Goal: Find specific page/section

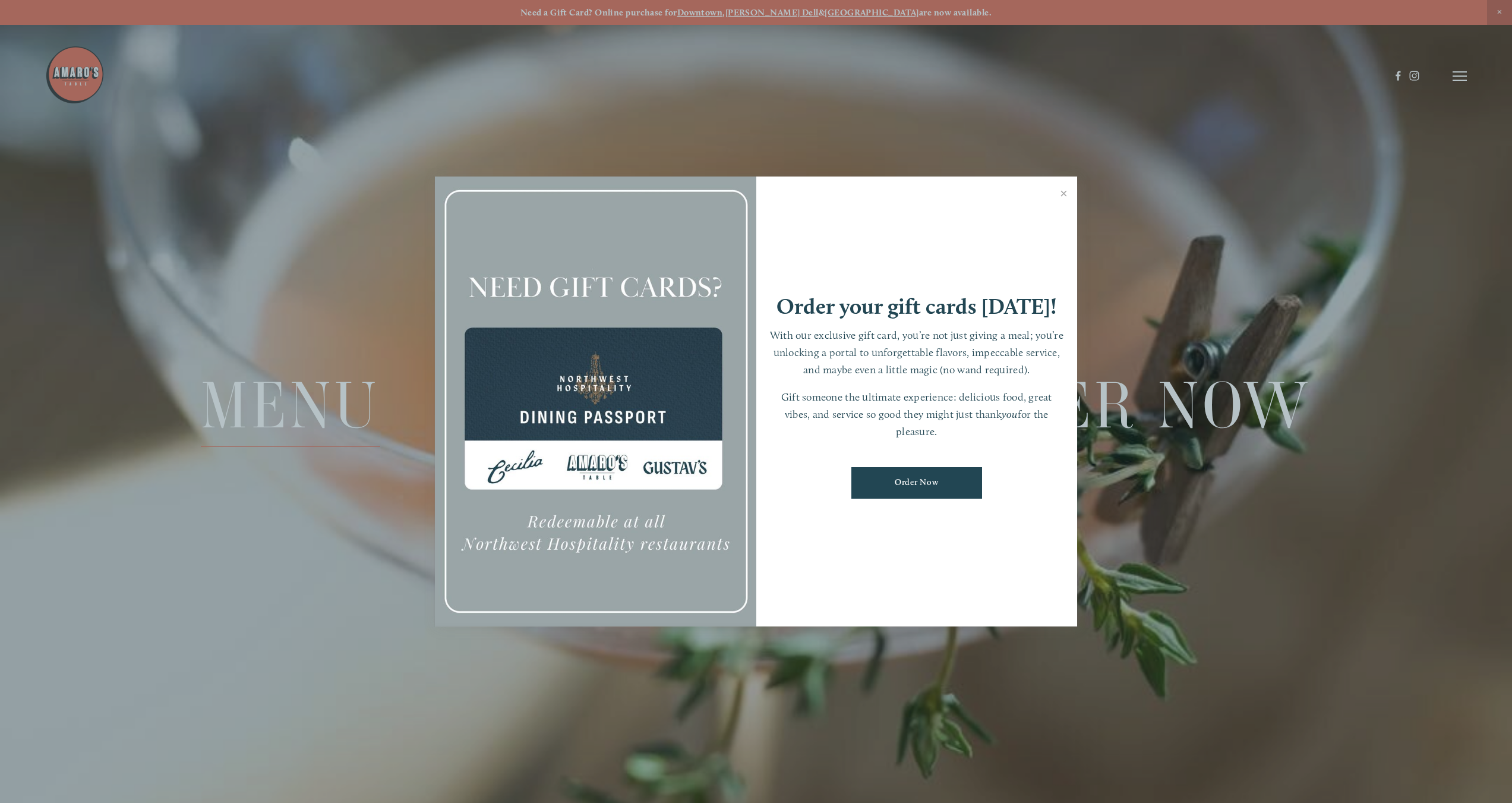
click at [323, 401] on div at bounding box center [756, 401] width 1512 height 803
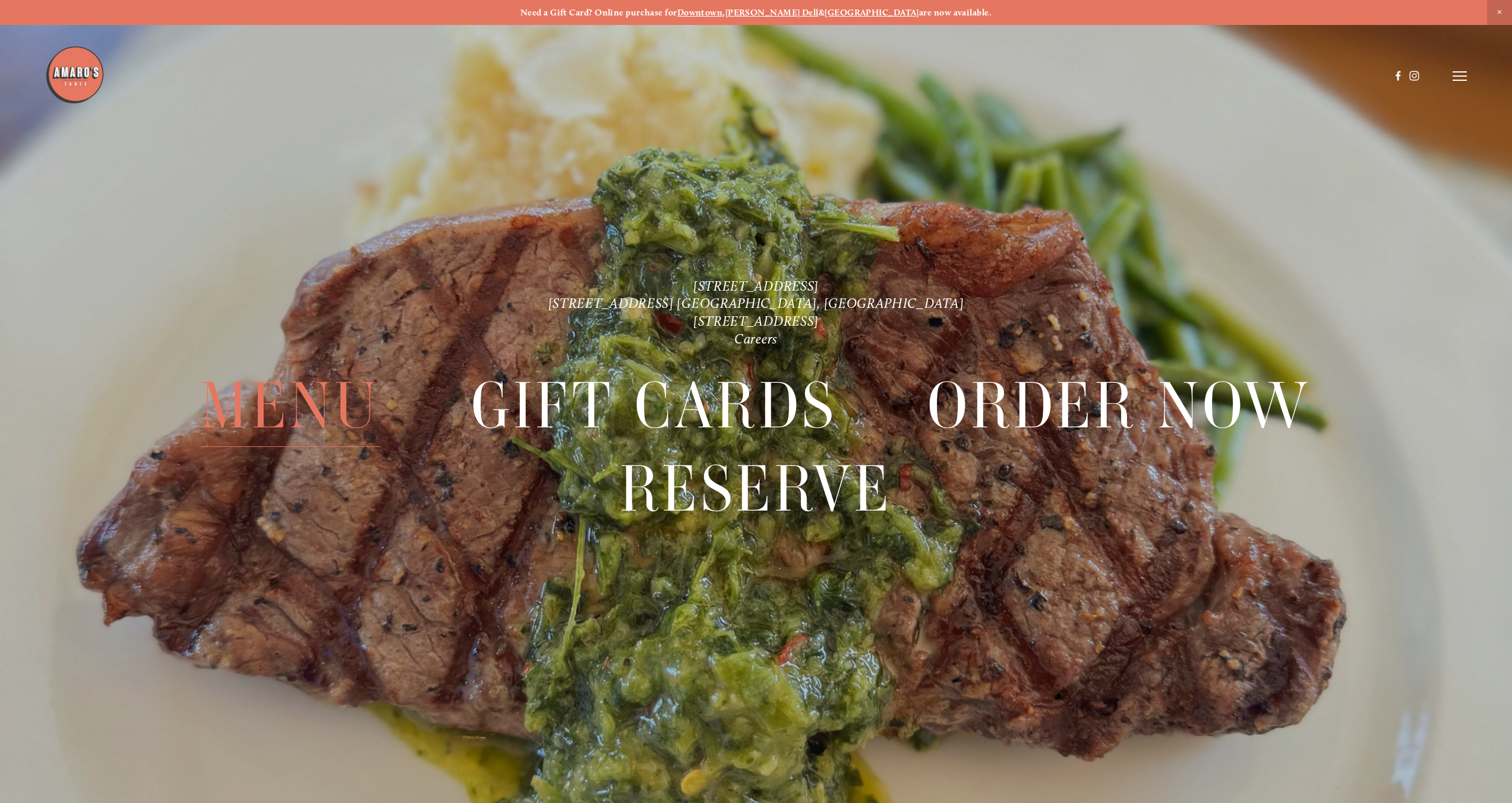
click at [306, 403] on span "Menu" at bounding box center [290, 405] width 180 height 83
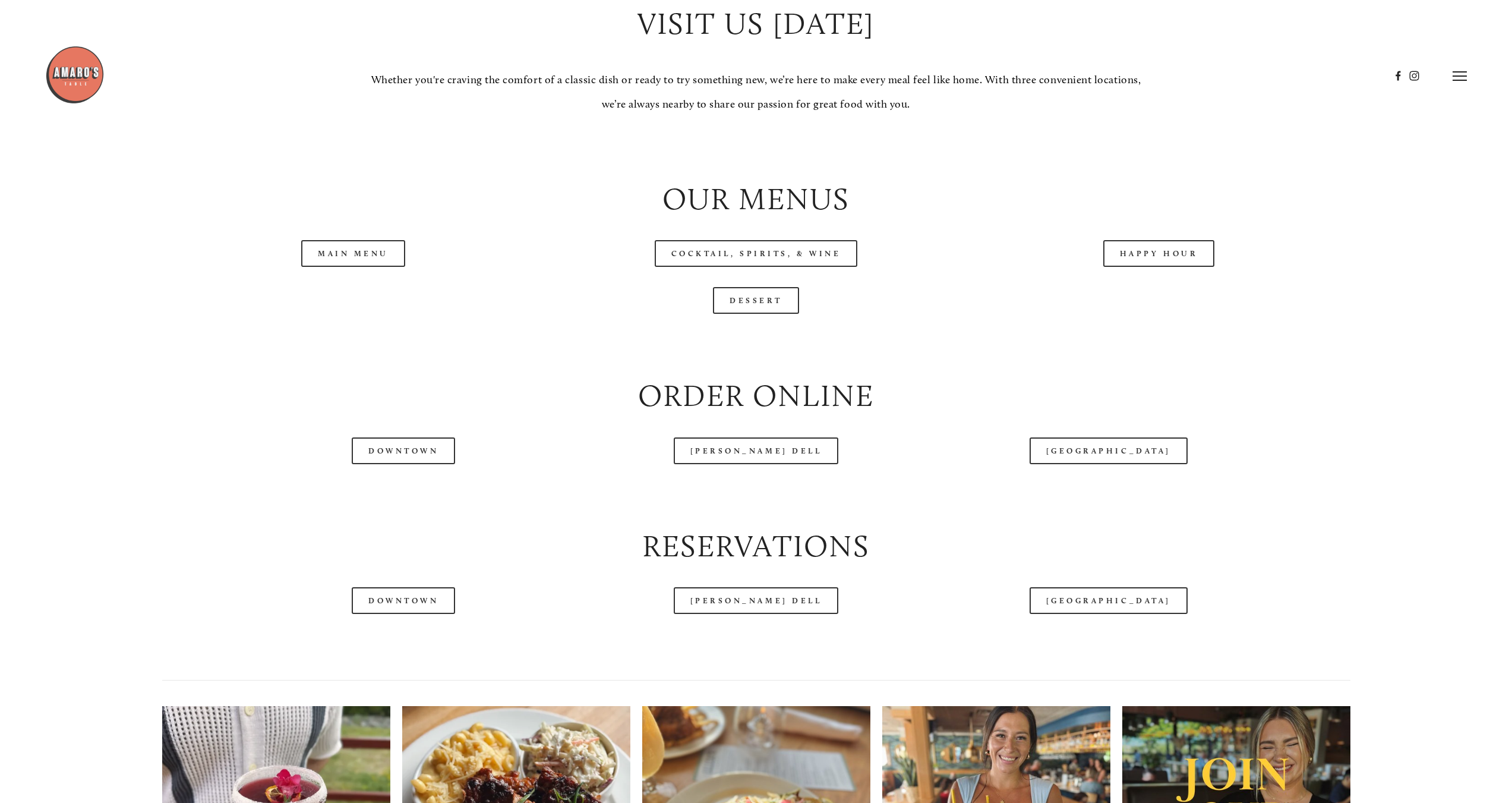
scroll to position [1426, 0]
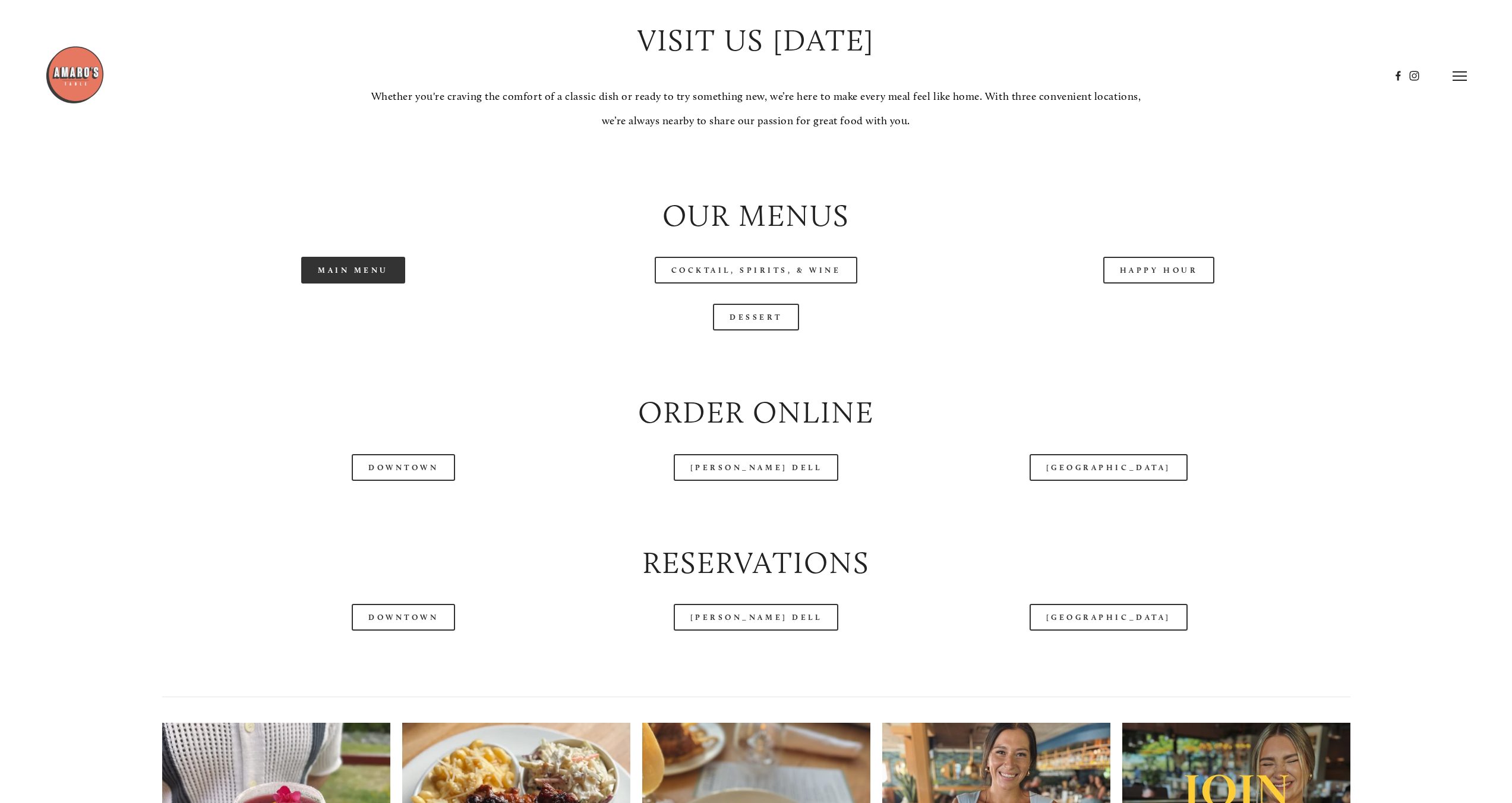
click at [355, 275] on link "Main Menu" at bounding box center [353, 270] width 104 height 27
click at [1140, 267] on link "Happy Hour" at bounding box center [1159, 270] width 111 height 27
